Goal: Contribute content

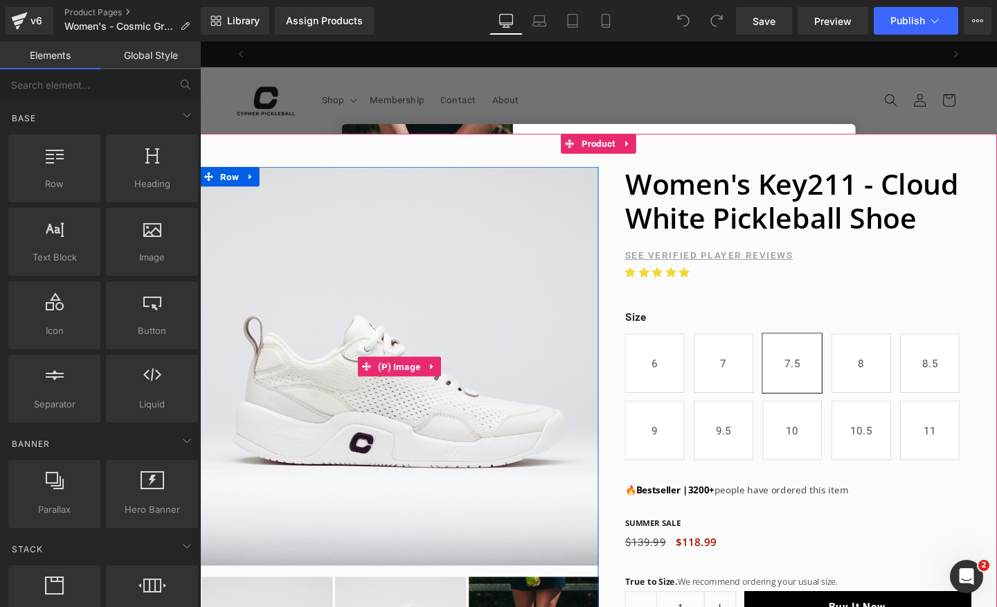
scroll to position [0, 1454]
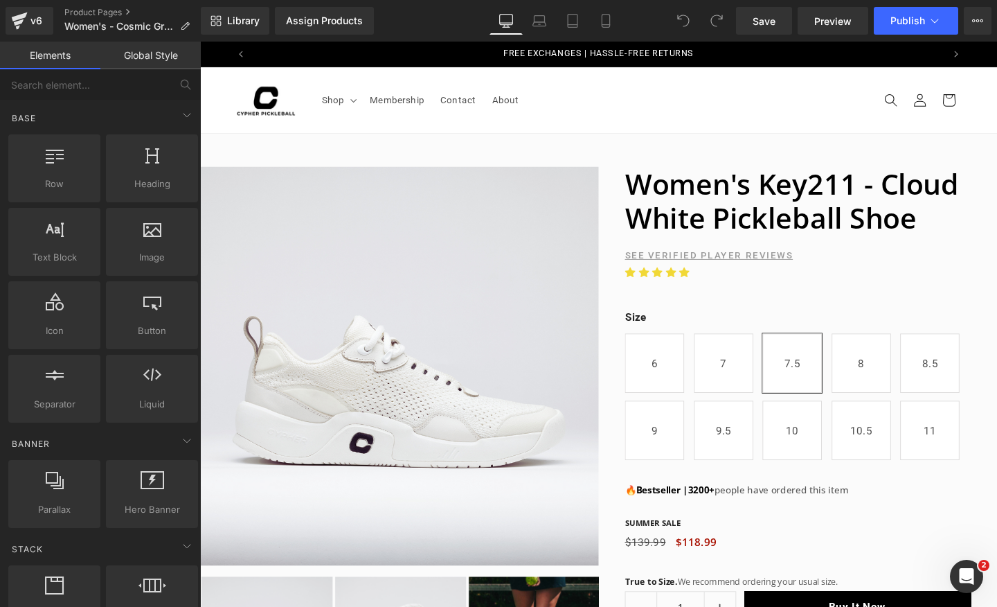
click at [728, 85] on div "Close dialog Win FREE Shoes! We're giving away a pair of Cypher Key211 pickleba…" at bounding box center [619, 339] width 838 height 594
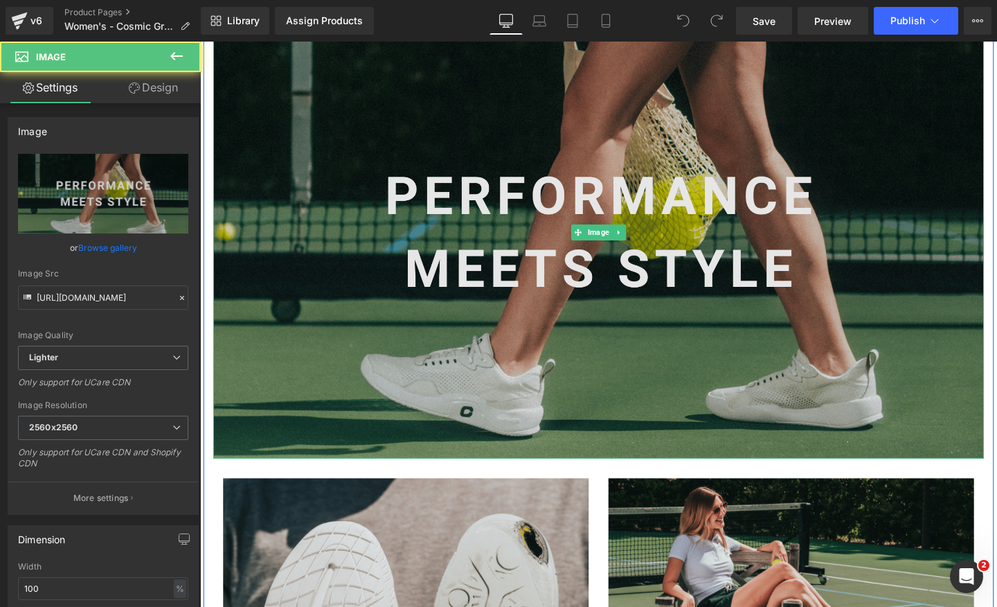
click at [598, 266] on img at bounding box center [619, 243] width 810 height 475
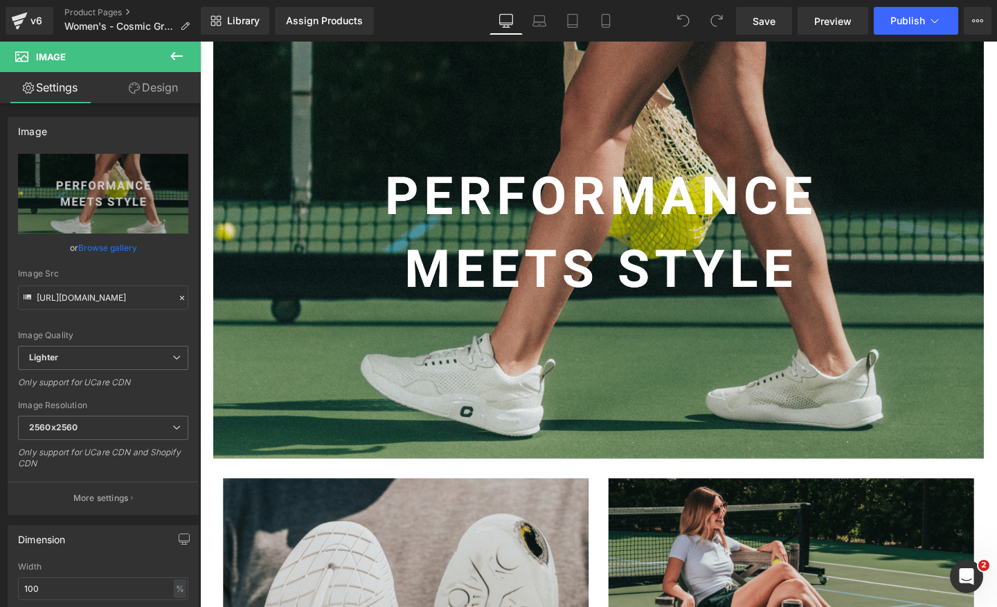
scroll to position [0, 727]
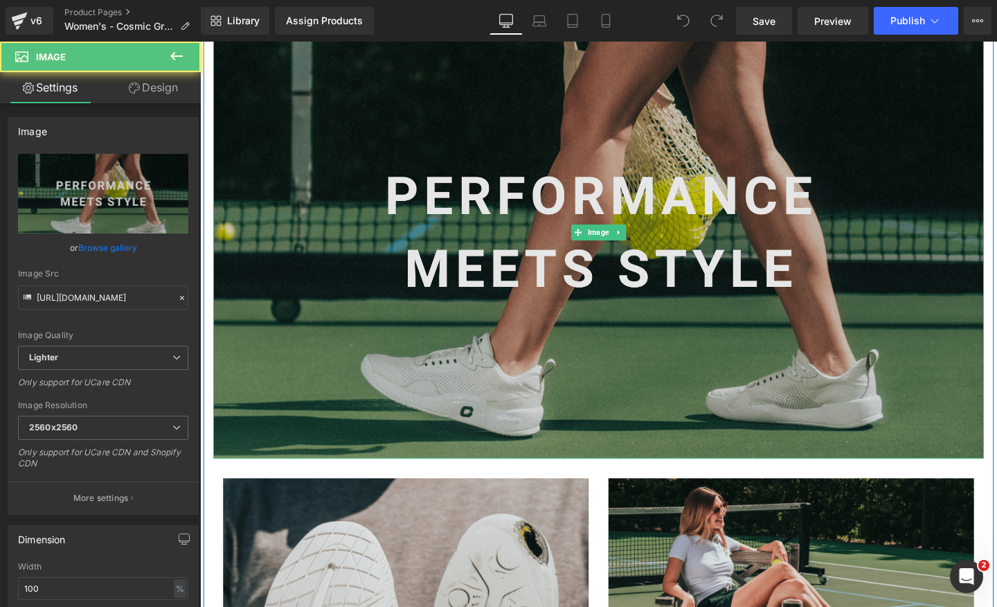
click at [768, 194] on img at bounding box center [619, 243] width 810 height 475
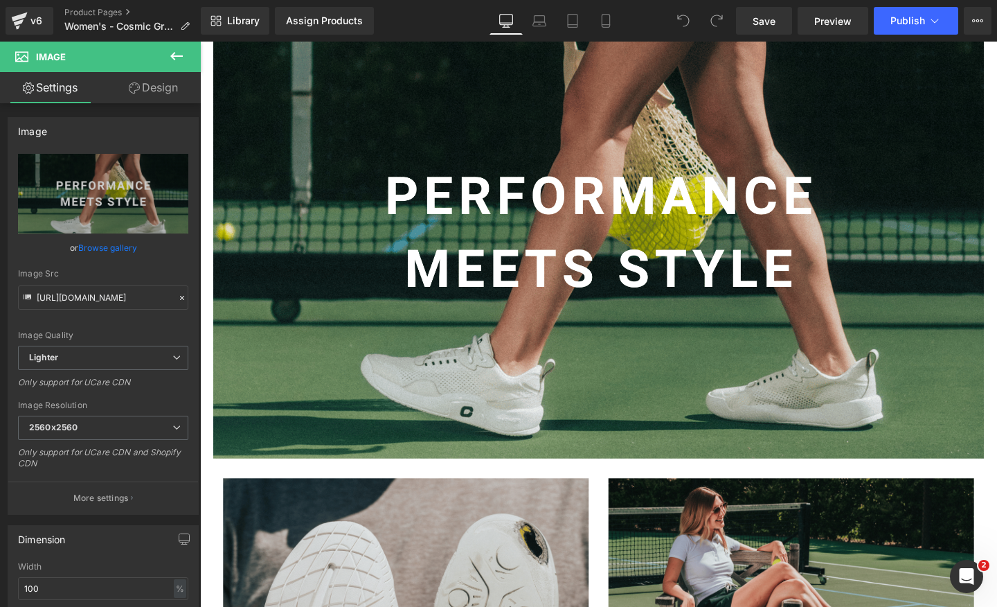
scroll to position [0, 0]
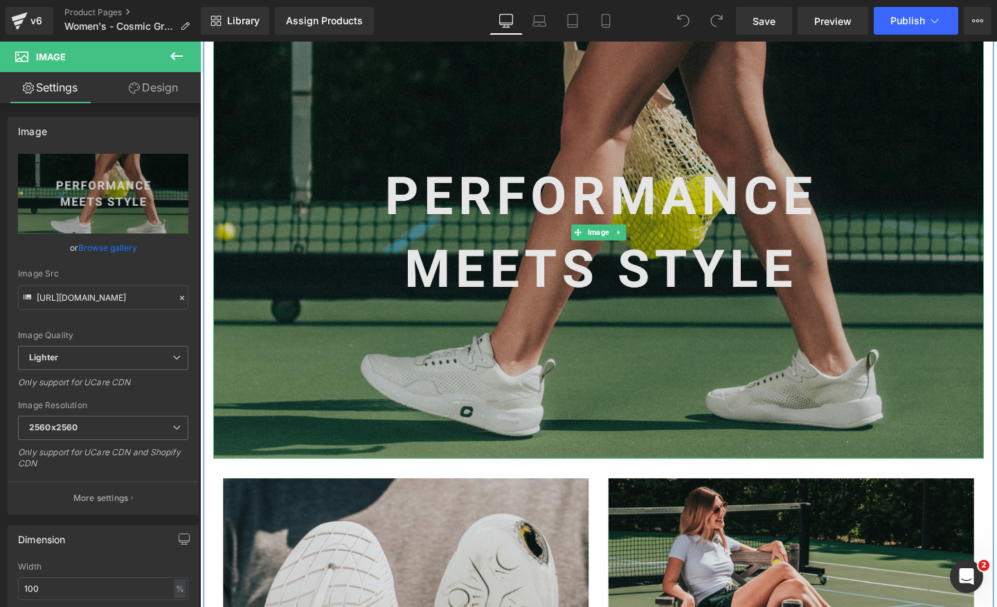
click at [640, 323] on img at bounding box center [619, 243] width 810 height 475
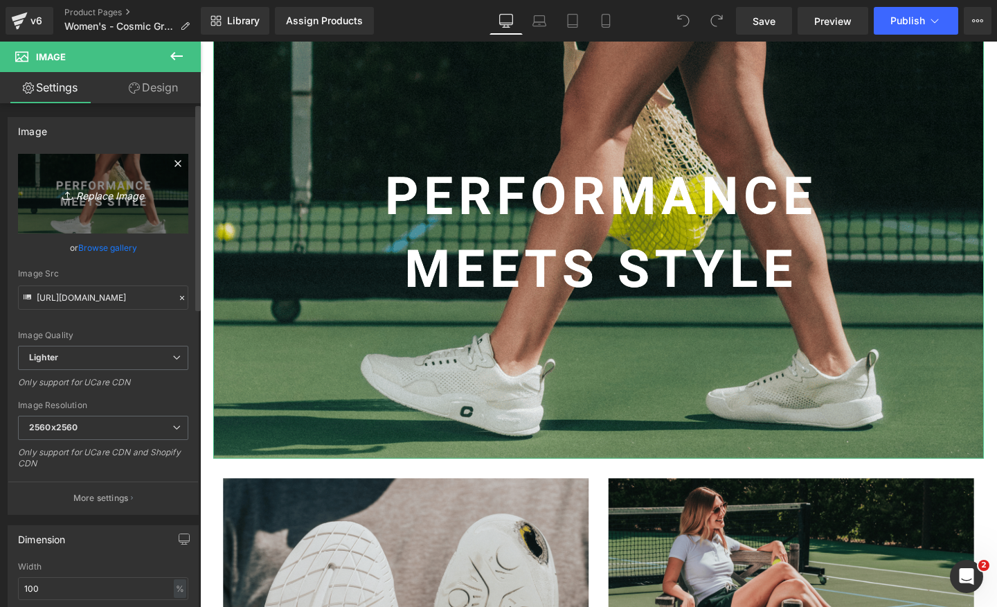
click at [94, 198] on icon "Replace Image" at bounding box center [103, 193] width 111 height 17
type input "C:\fakepath\Desktop pro level innovation (10).jpg"
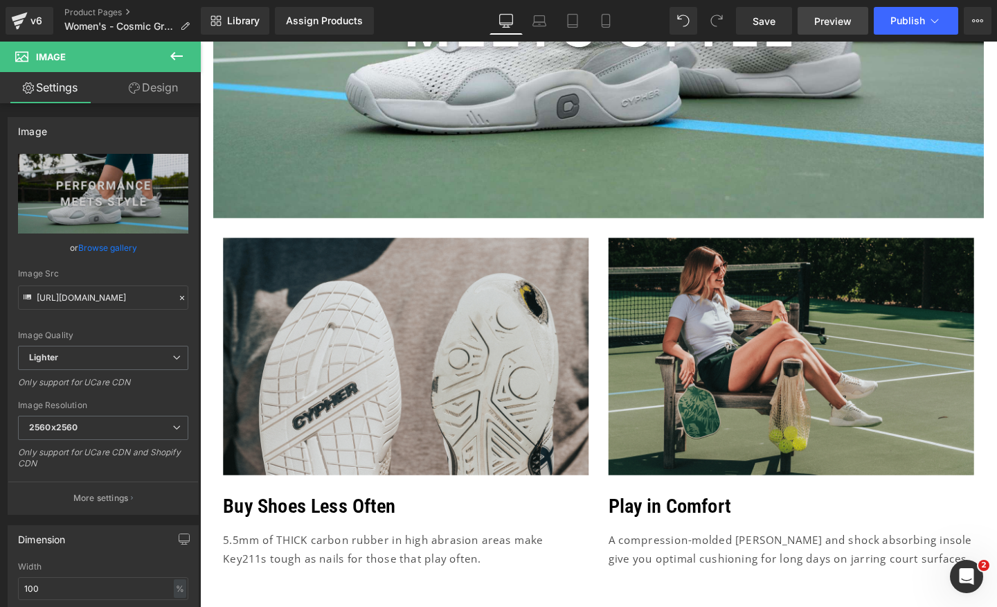
scroll to position [0, 0]
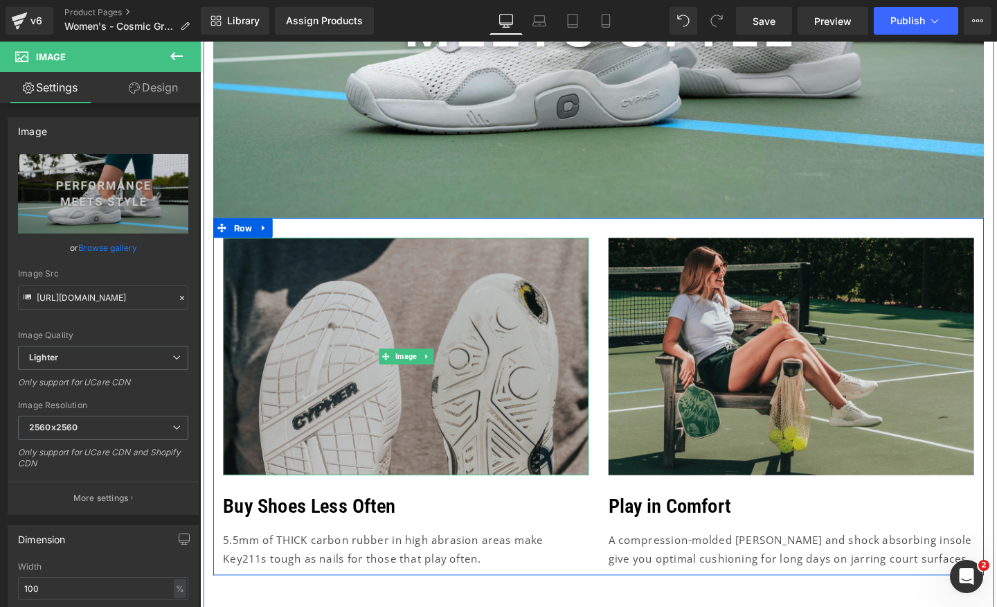
click at [496, 342] on img at bounding box center [416, 372] width 384 height 249
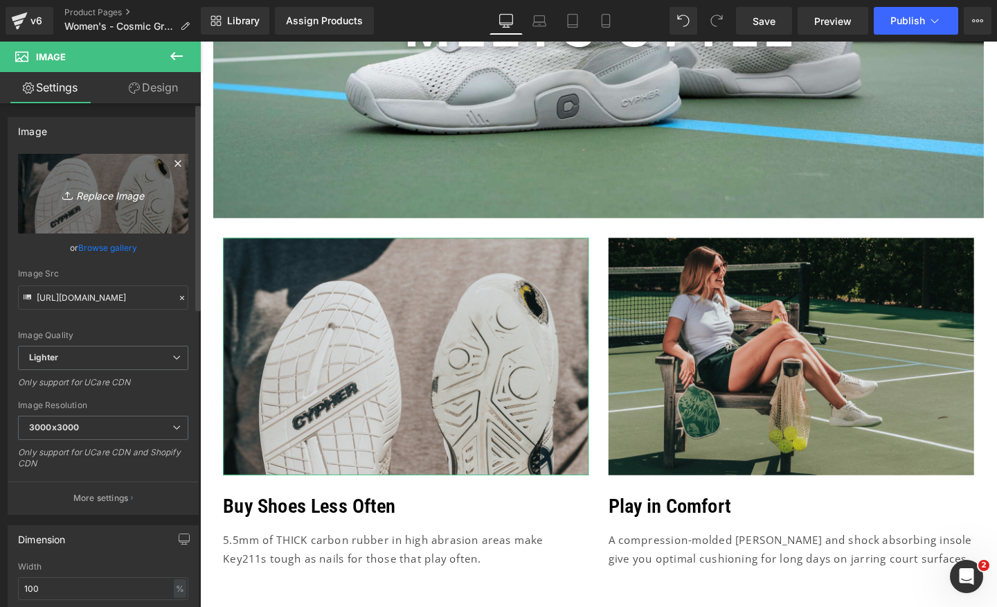
click at [91, 197] on icon "Replace Image" at bounding box center [103, 193] width 111 height 17
type input "C:\fakepath\Eyewear, Desktop, below prod (1800 x 1200 px) (10).jpg"
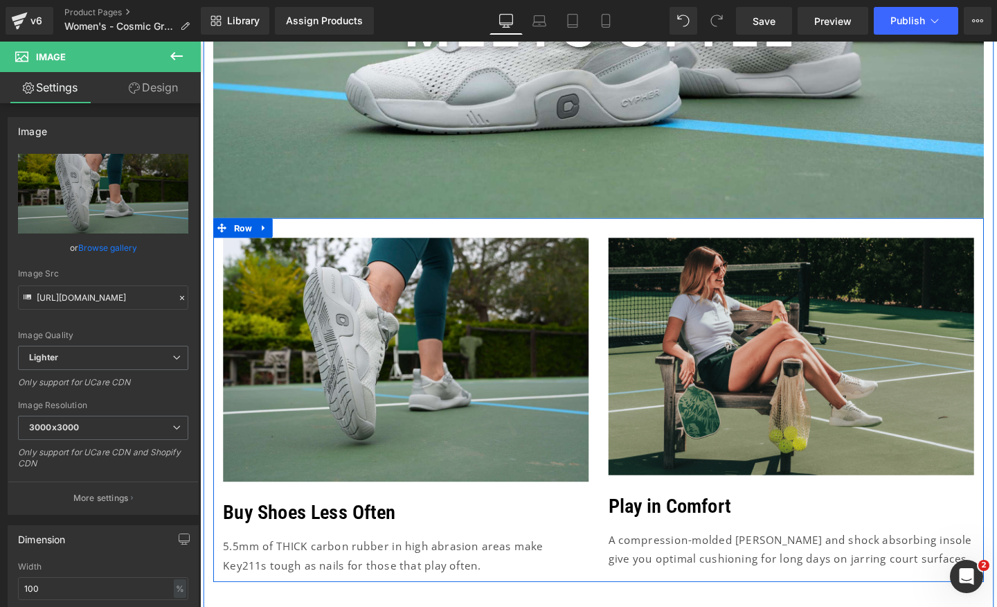
click at [621, 245] on div "Image Buy Shoes Less Often Text Block 5.5mm of THICK carbon rubber in high abra…" at bounding box center [619, 418] width 810 height 382
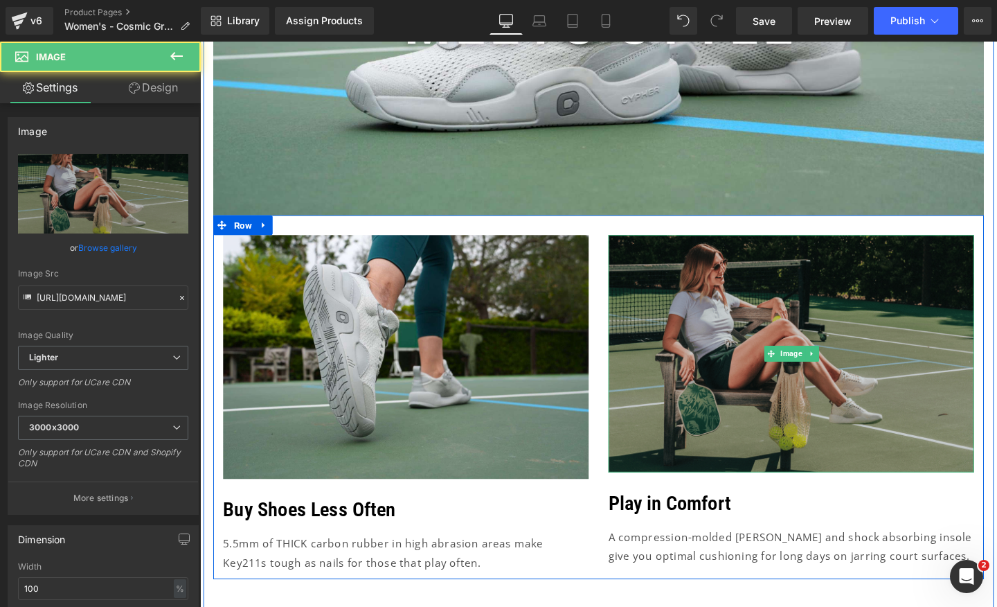
click at [895, 382] on img at bounding box center [821, 369] width 384 height 249
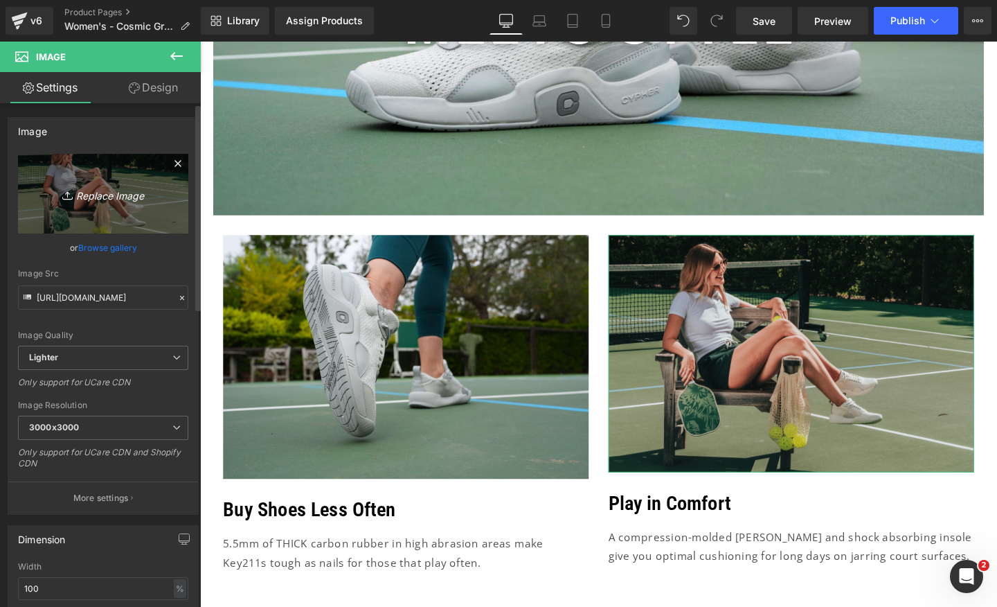
click at [114, 199] on icon "Replace Image" at bounding box center [103, 193] width 111 height 17
type input "C:\fakepath\Eyewear, Desktop, below prod (1800 x 1200 px) (11).jpg"
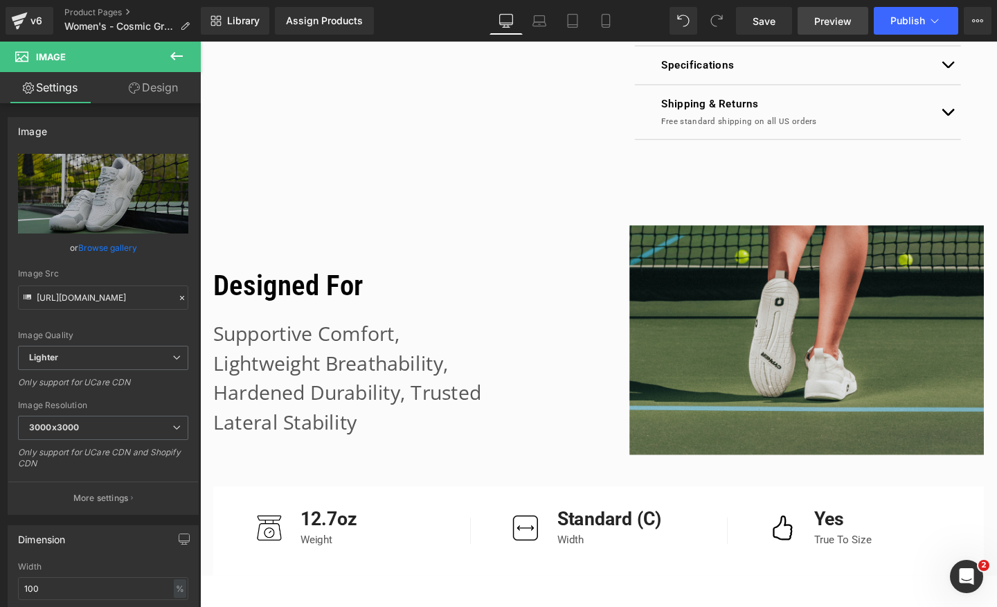
scroll to position [0, 727]
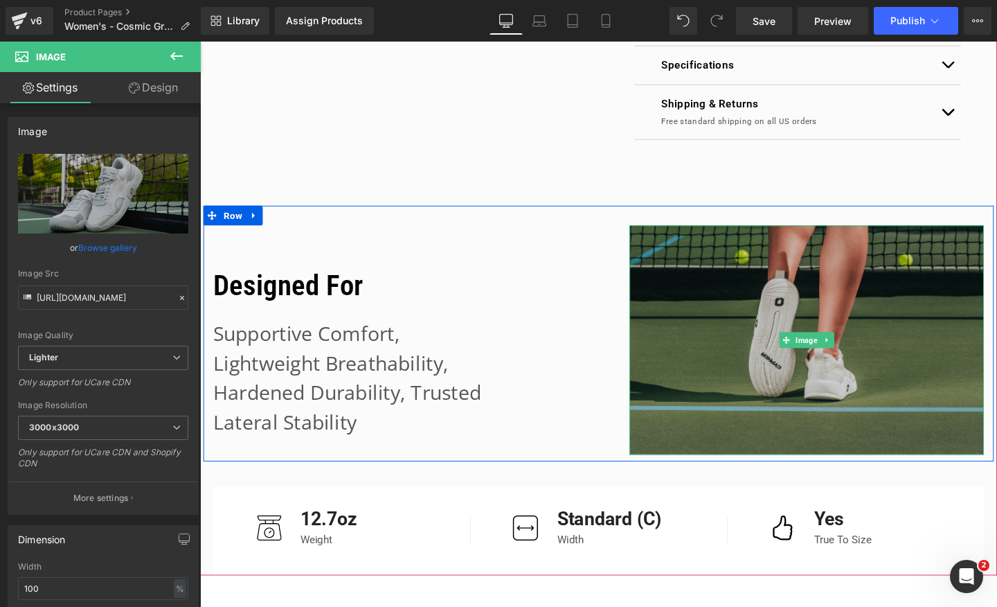
click at [749, 308] on img at bounding box center [838, 356] width 372 height 242
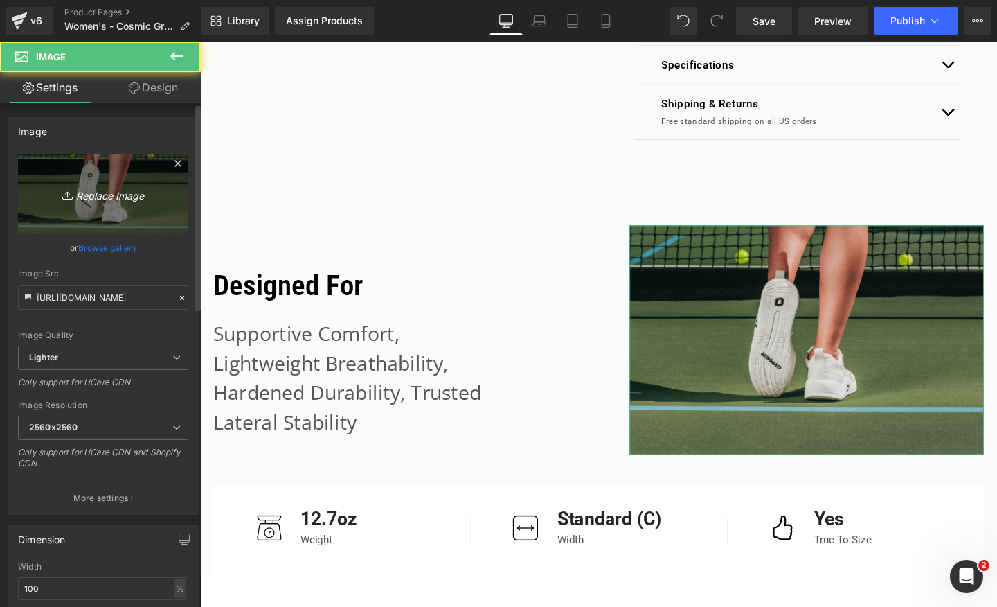
scroll to position [0, 1454]
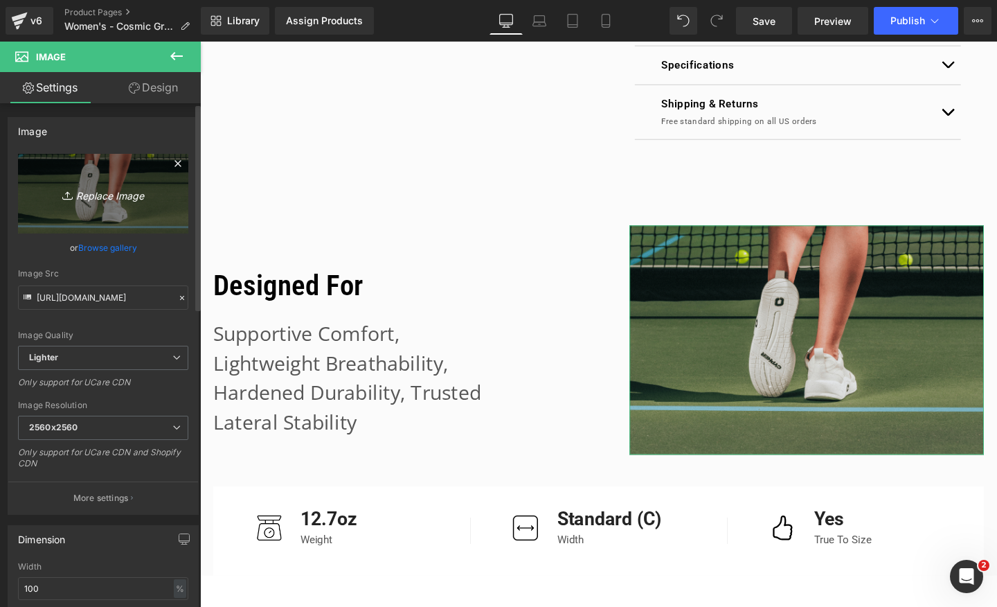
click at [109, 196] on icon "Replace Image" at bounding box center [103, 193] width 111 height 17
type input "C:\fakepath\Eyewear, Desktop, below prod (1800 x 1200 px) (12).jpg"
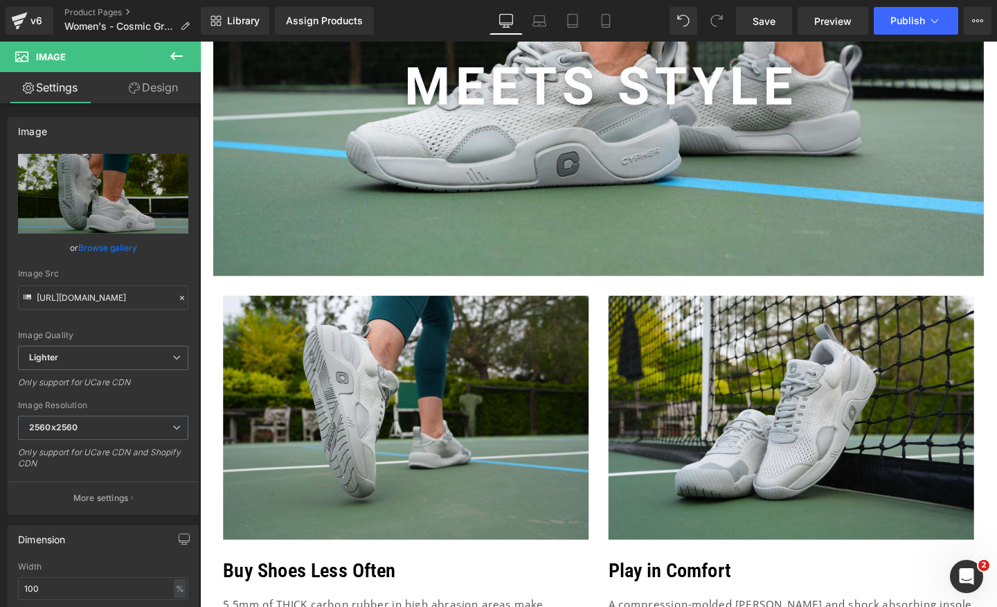
scroll to position [0, 0]
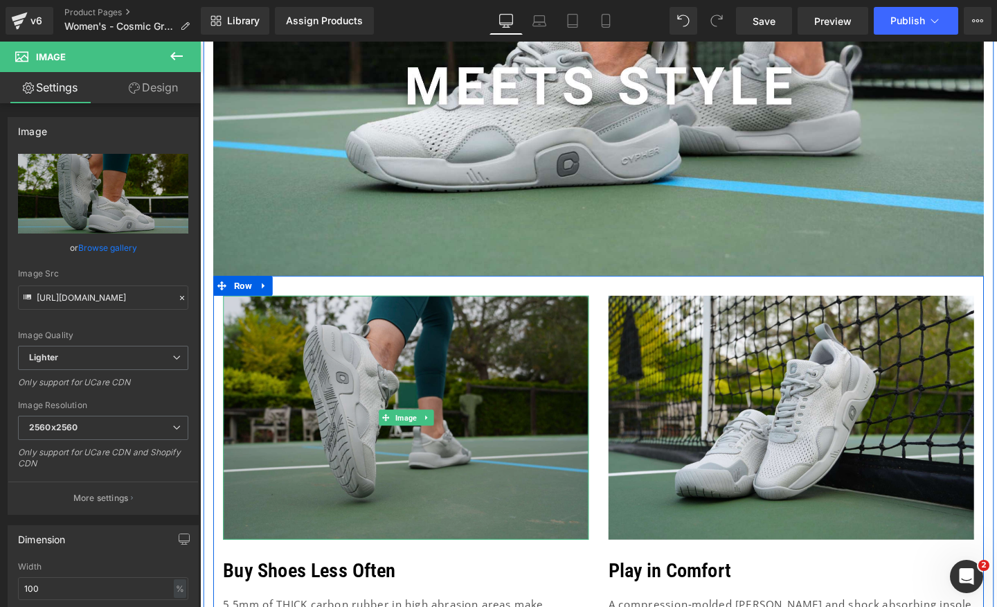
click at [421, 446] on img at bounding box center [416, 437] width 384 height 256
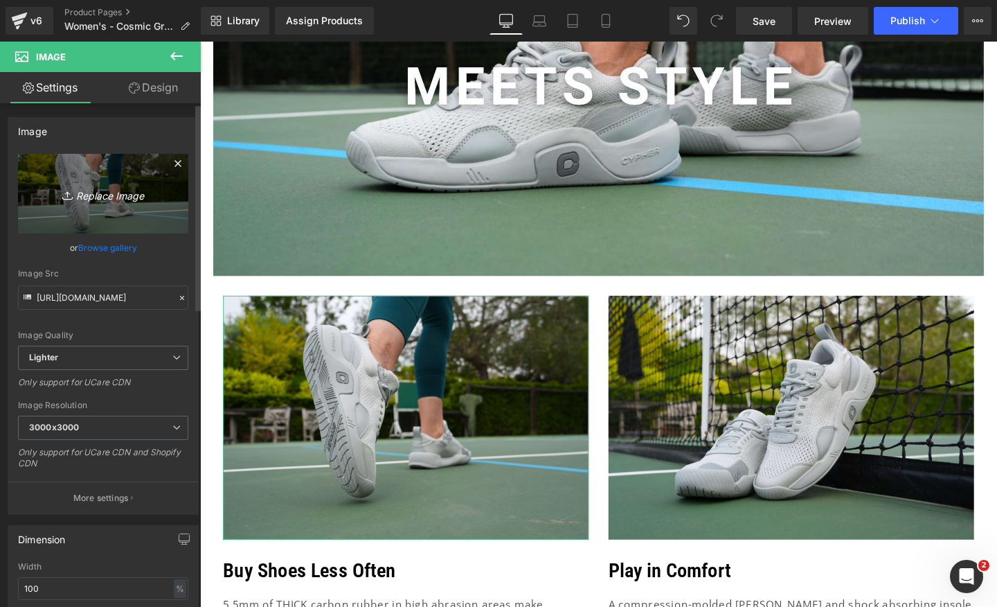
click at [80, 208] on link "Replace Image" at bounding box center [103, 194] width 170 height 80
type input "C:\fakepath\Eyewear, Desktop, below prod (1800 x 1200 px) (13).jpg"
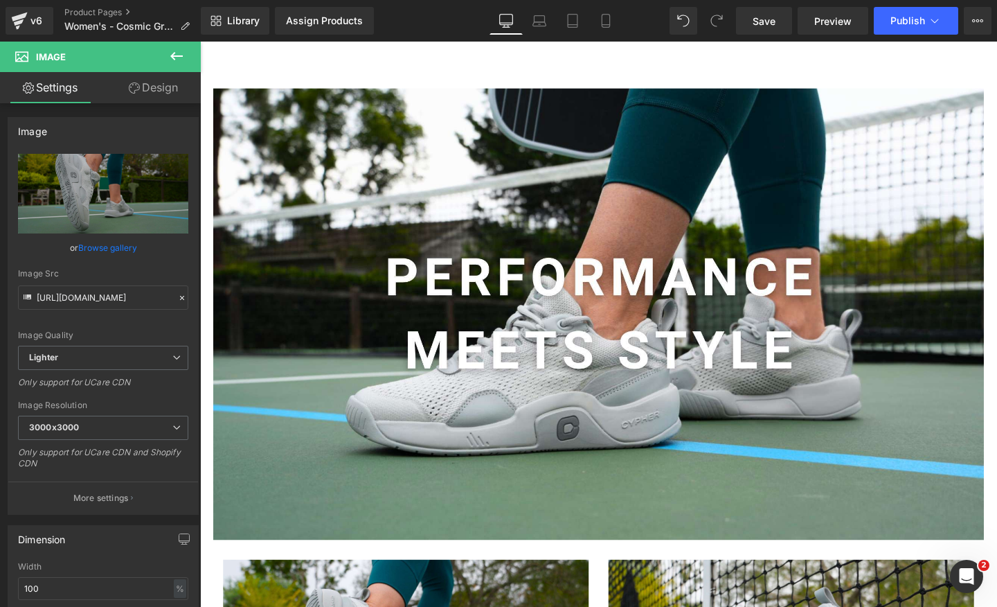
scroll to position [0, 0]
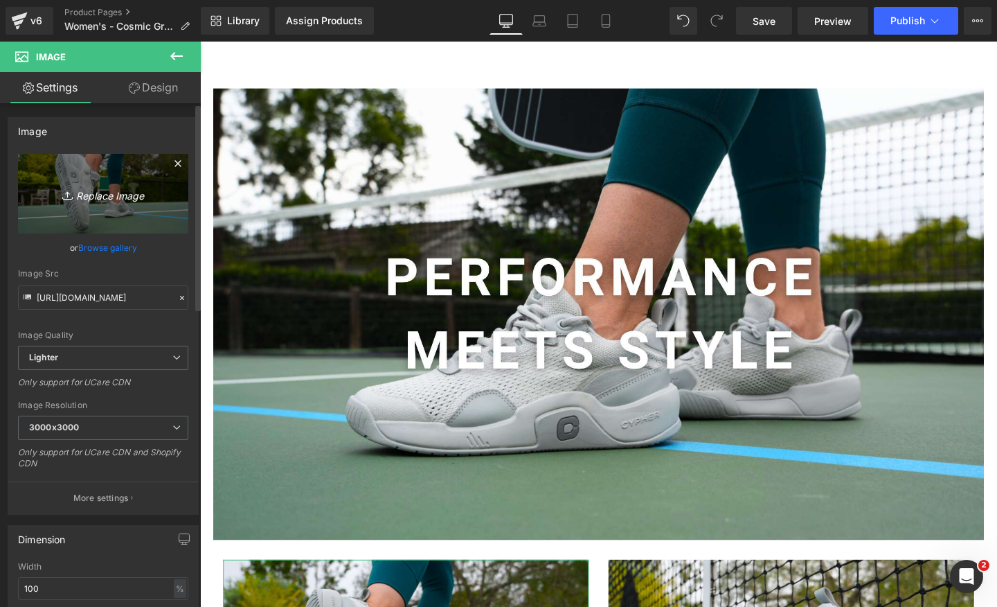
click at [96, 199] on icon "Replace Image" at bounding box center [103, 193] width 111 height 17
type input "C:\fakepath\Desktop pro level innovation (11).jpg"
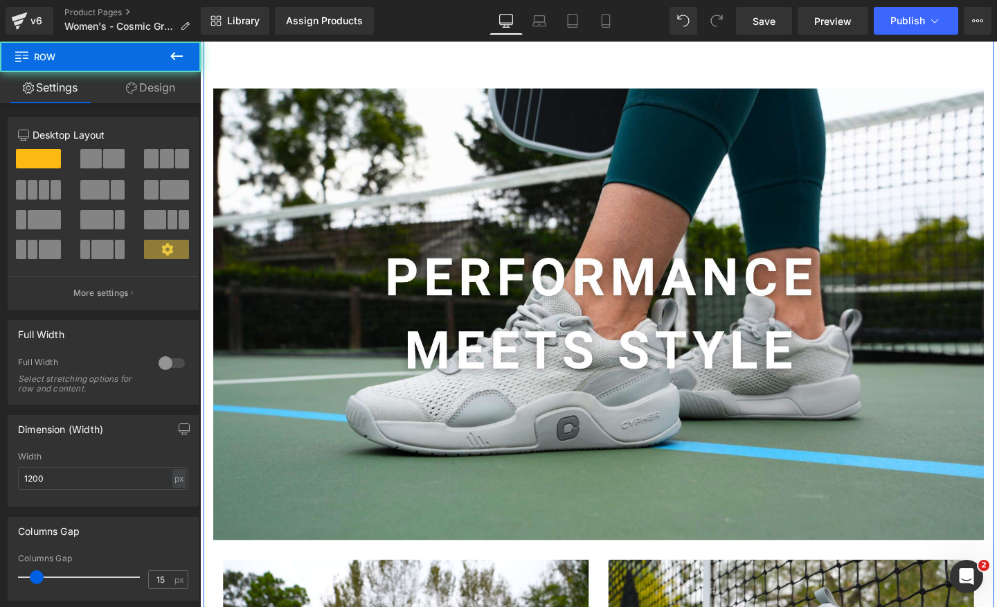
click at [296, 73] on div "Image Image Buy Shoes Less Often Text Block 5.5mm of THICK carbon rubber in hig…" at bounding box center [619, 498] width 831 height 1023
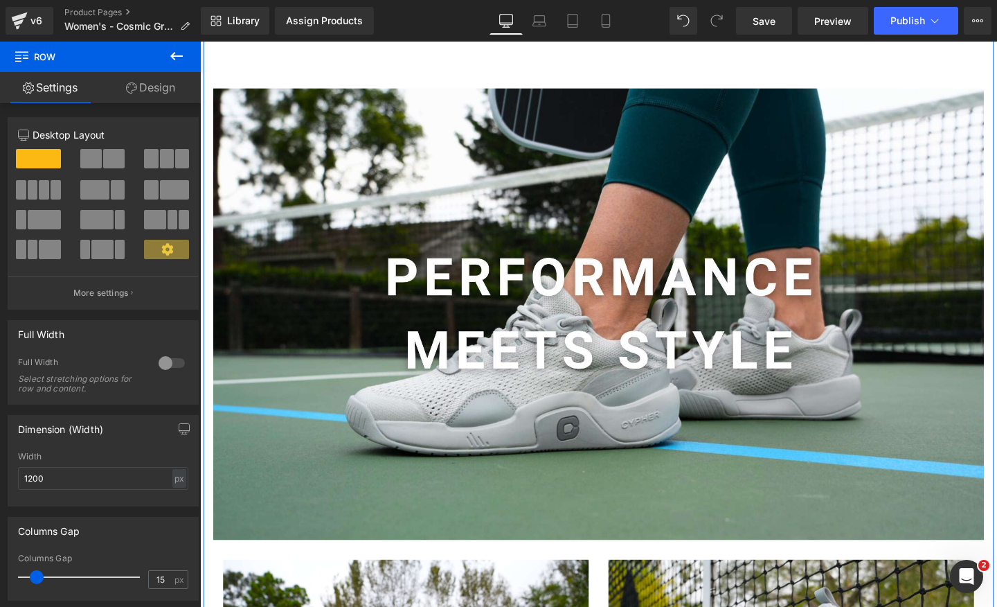
scroll to position [0, 1454]
click at [755, 30] on link "Save" at bounding box center [764, 21] width 56 height 28
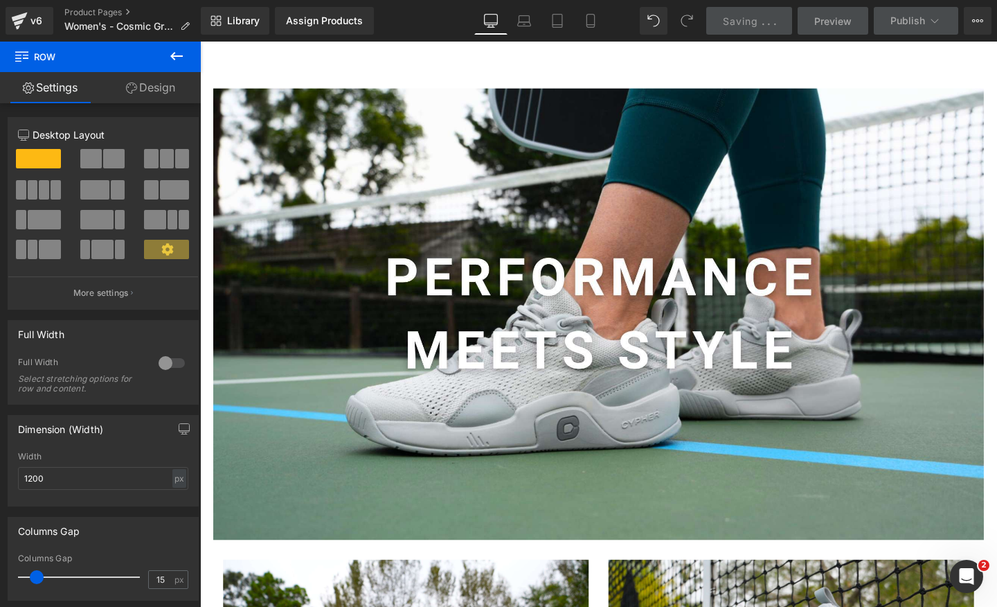
scroll to position [0, 0]
